Goal: Task Accomplishment & Management: Manage account settings

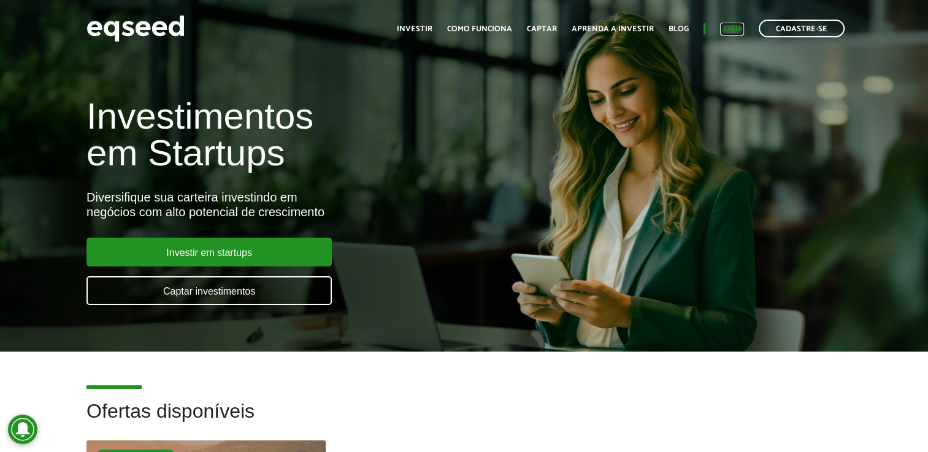
click at [723, 28] on link "Login" at bounding box center [732, 29] width 24 height 8
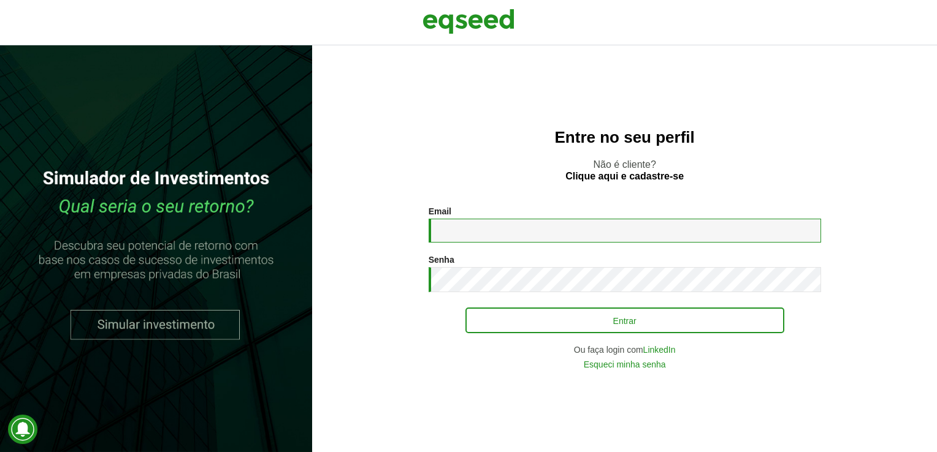
type input "**********"
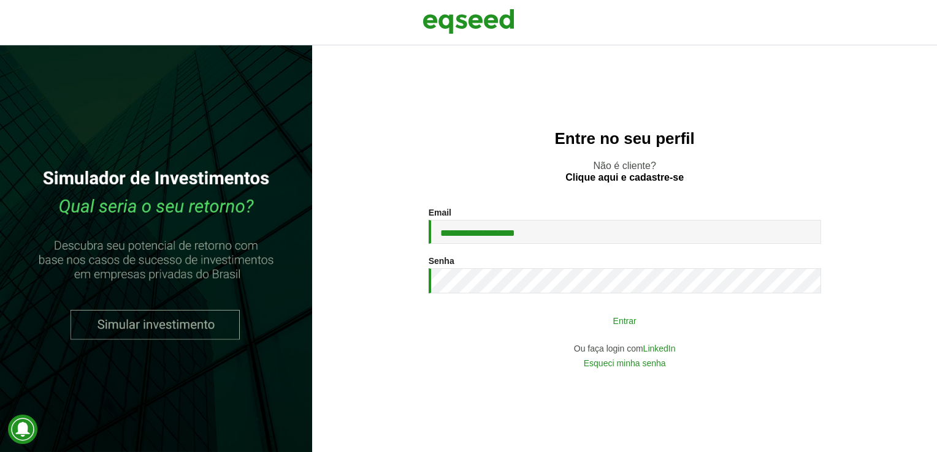
click at [636, 325] on button "Entrar" at bounding box center [624, 320] width 319 height 23
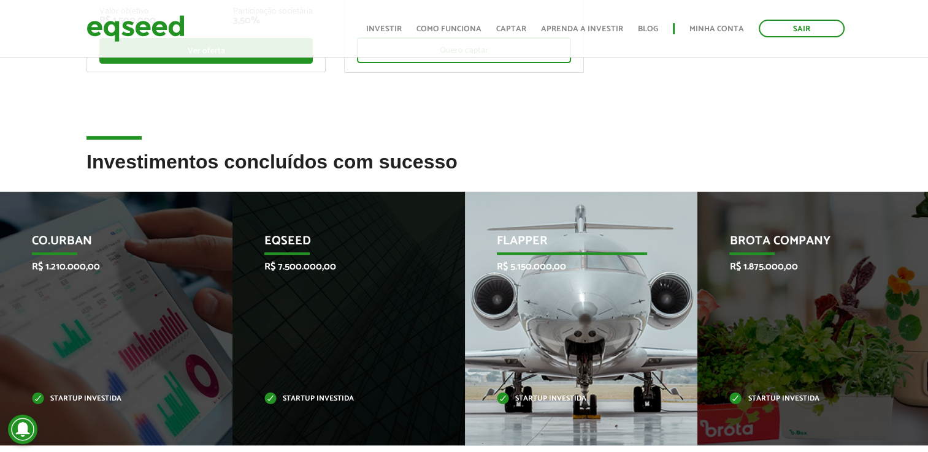
scroll to position [392, 0]
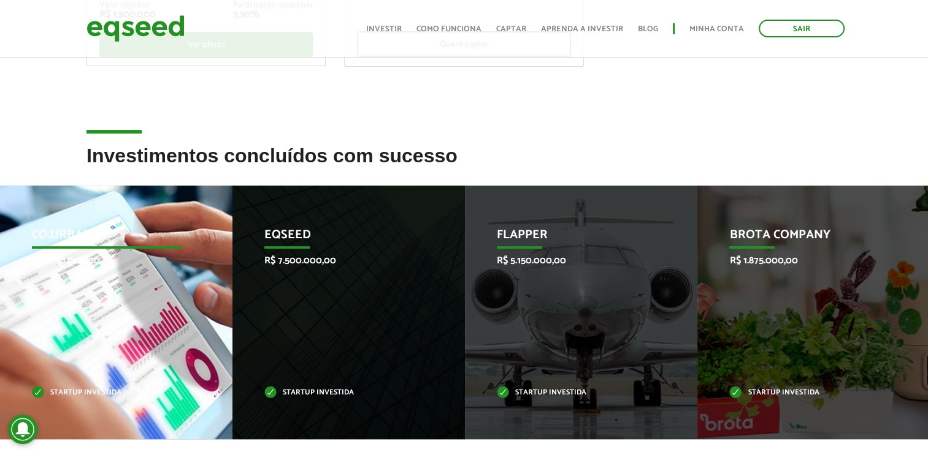
click at [114, 390] on p "Startup investida" at bounding box center [107, 393] width 150 height 7
click at [105, 394] on p "Startup investida" at bounding box center [107, 393] width 150 height 7
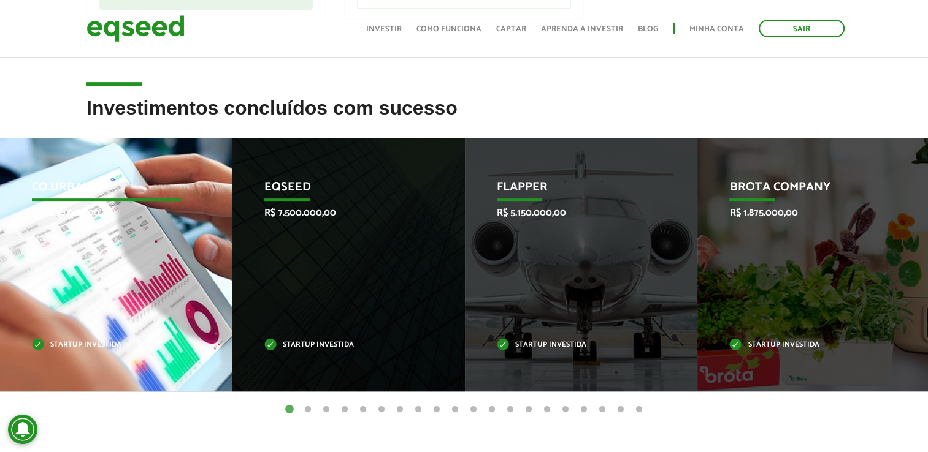
scroll to position [441, 0]
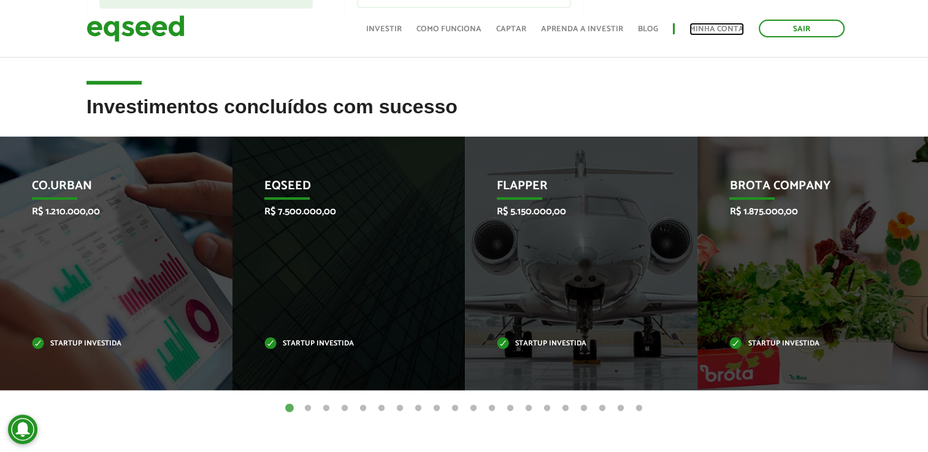
click at [703, 33] on link "Minha conta" at bounding box center [716, 29] width 55 height 8
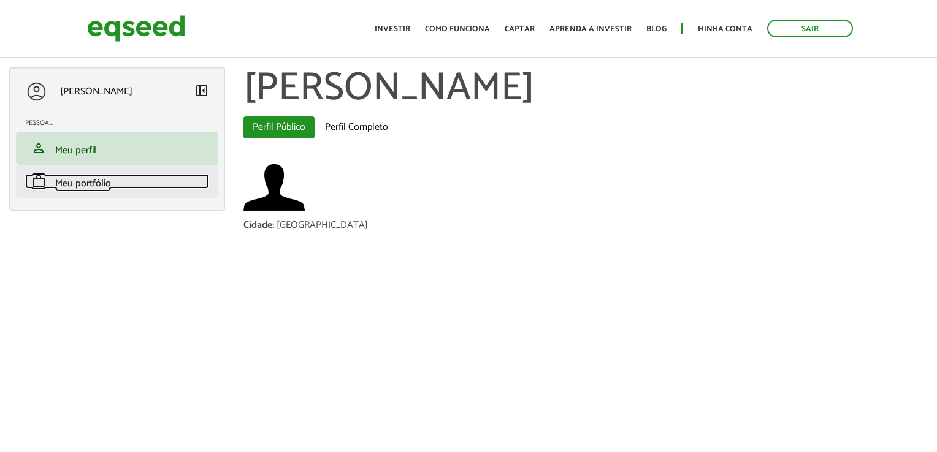
click at [94, 183] on span "Meu portfólio" at bounding box center [83, 183] width 56 height 17
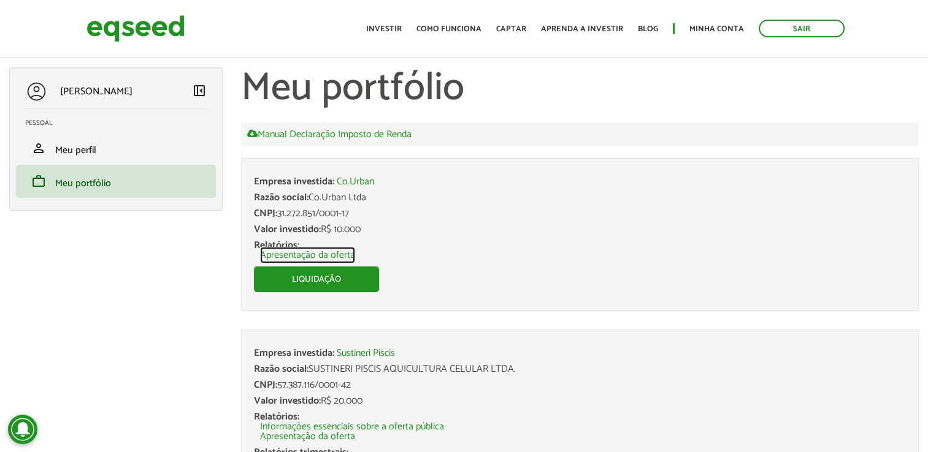
click at [292, 254] on link "Apresentação da oferta" at bounding box center [307, 256] width 95 height 10
click at [310, 274] on link "Liquidação" at bounding box center [316, 280] width 125 height 26
click at [355, 180] on link "Co.Urban" at bounding box center [355, 182] width 37 height 10
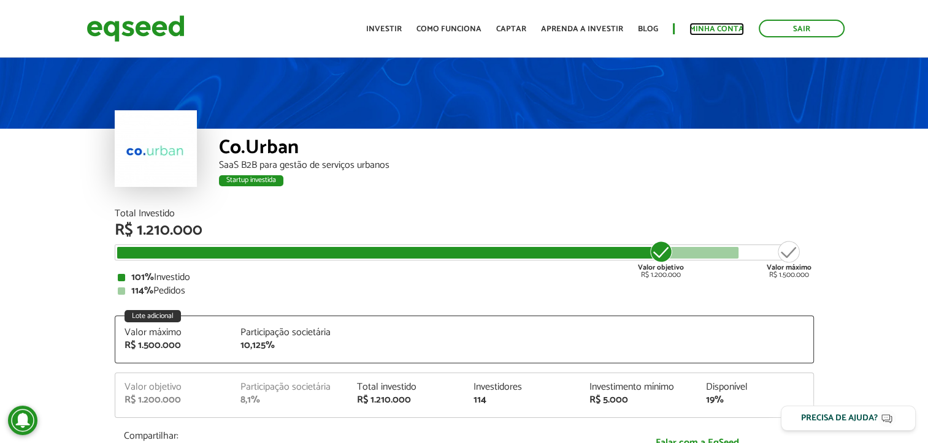
click at [720, 26] on link "Minha conta" at bounding box center [716, 29] width 55 height 8
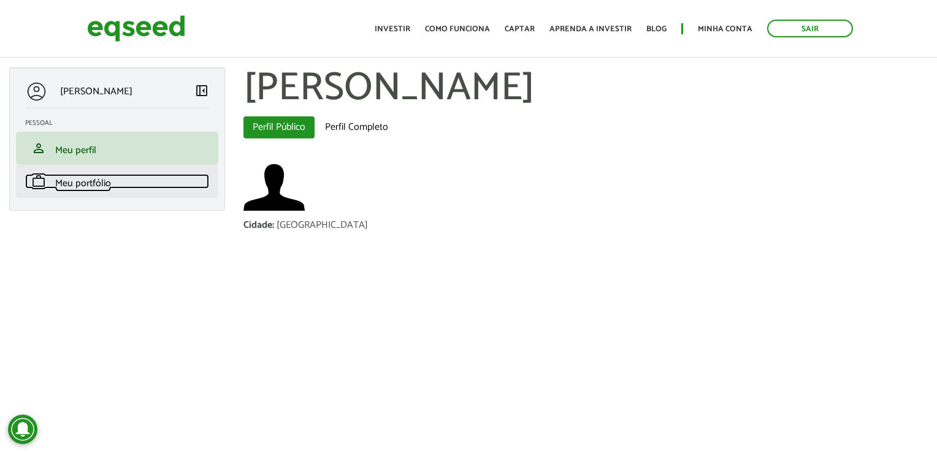
click at [83, 178] on span "Meu portfólio" at bounding box center [83, 183] width 56 height 17
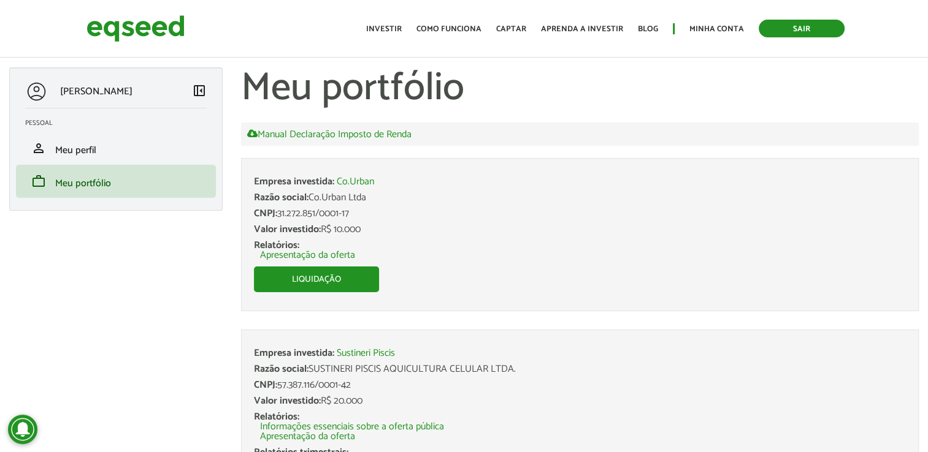
click at [785, 29] on link "Sair" at bounding box center [801, 29] width 86 height 18
